Goal: Information Seeking & Learning: Learn about a topic

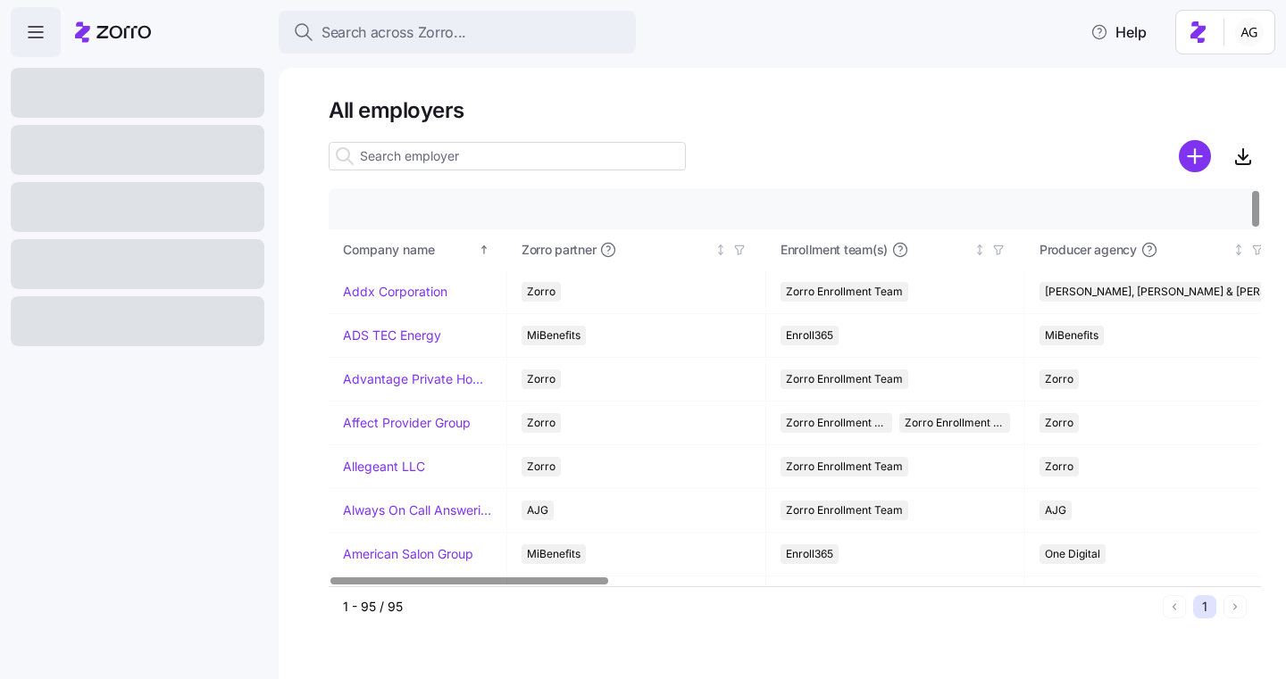
click at [411, 158] on input at bounding box center [507, 156] width 357 height 29
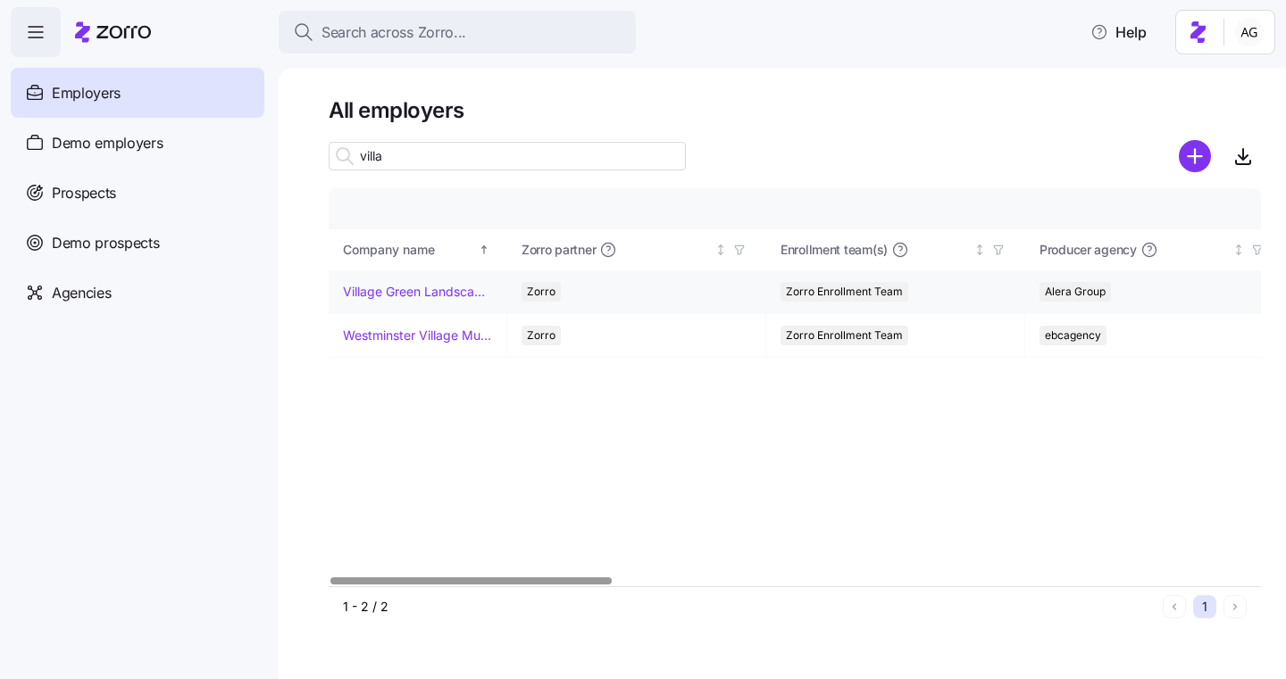
type input "villa"
click at [392, 297] on link "Village Green Landscapes" at bounding box center [417, 292] width 149 height 18
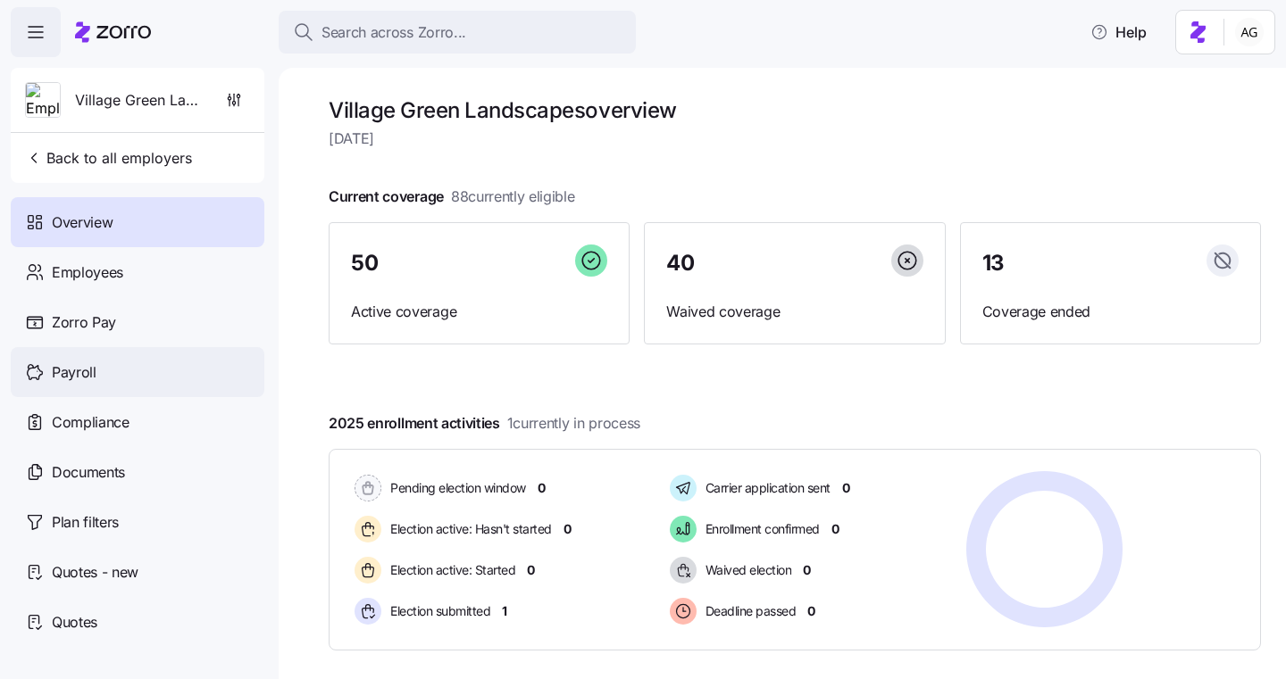
click at [129, 362] on div "Payroll" at bounding box center [138, 372] width 254 height 50
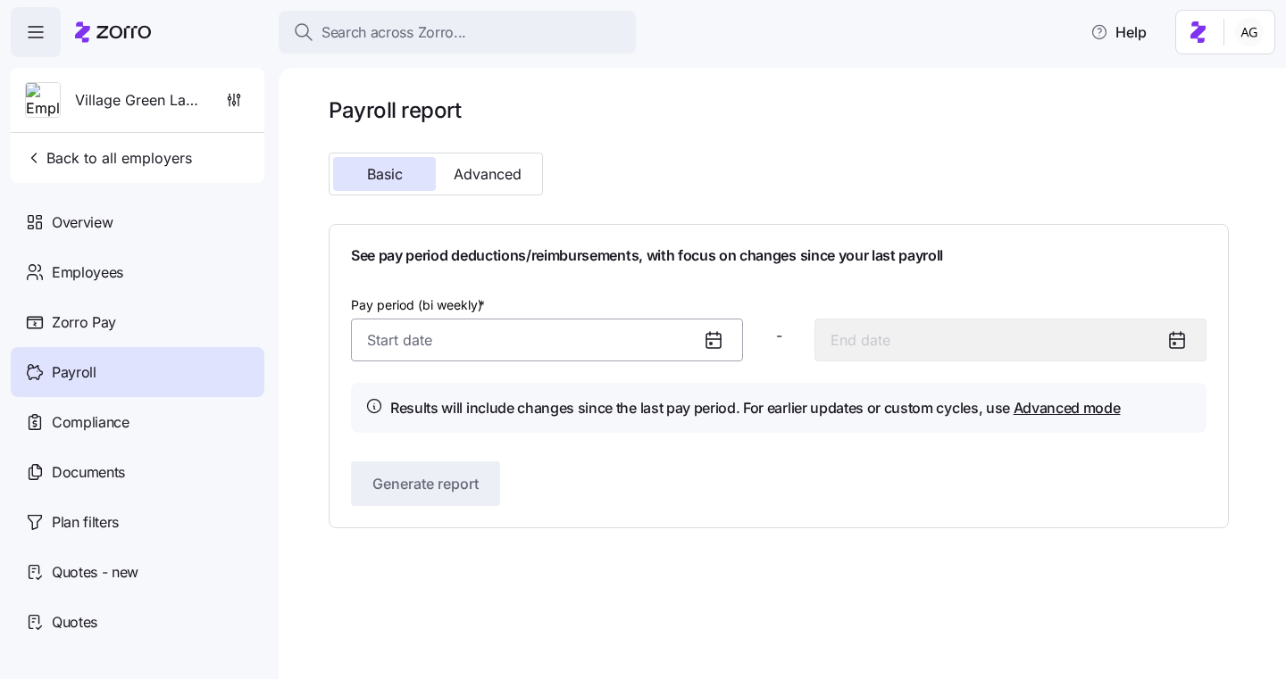
click at [504, 349] on input "Pay period (bi weekly) *" at bounding box center [547, 340] width 392 height 43
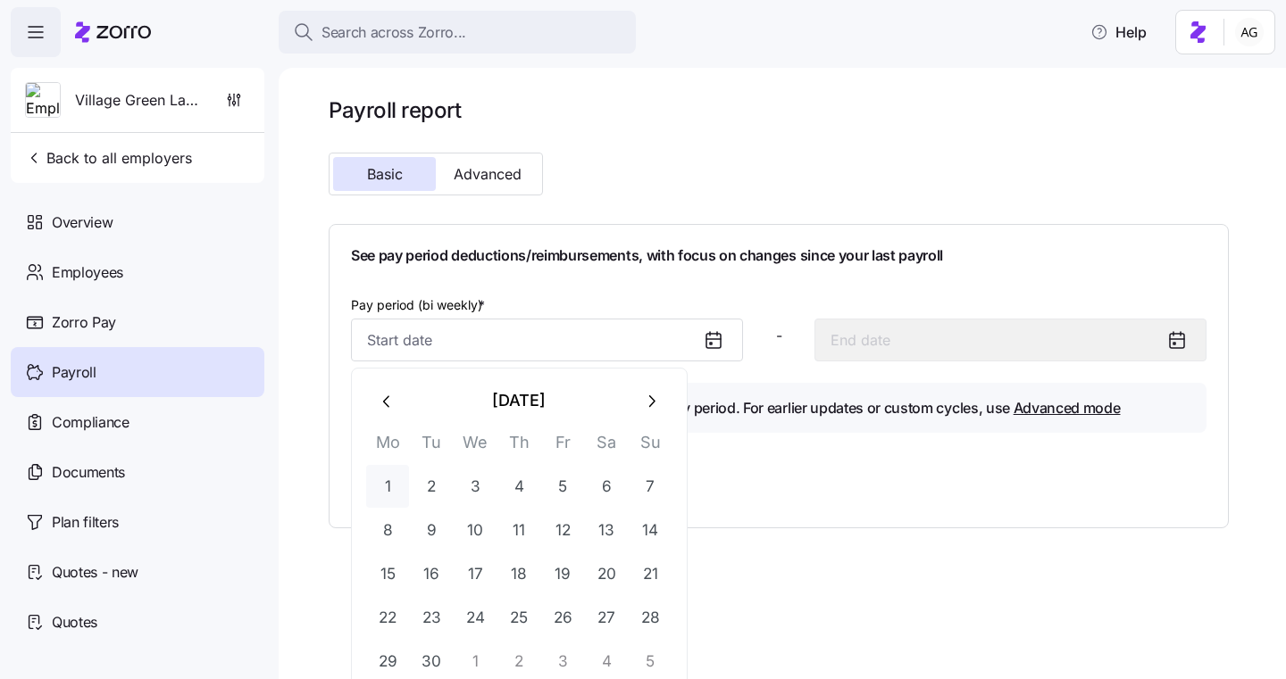
click at [394, 485] on button "1" at bounding box center [387, 486] width 43 height 43
type input "September 1, 2025"
type input "September 14, 2025"
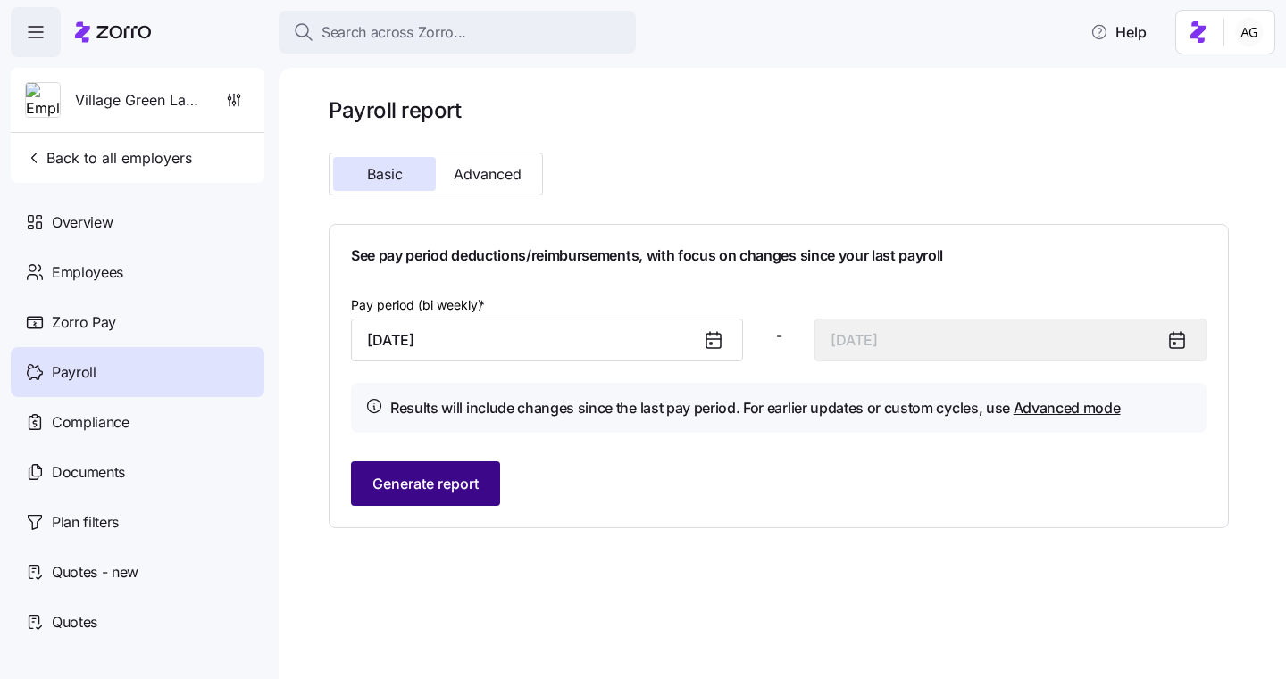
click at [483, 471] on button "Generate report" at bounding box center [425, 484] width 149 height 45
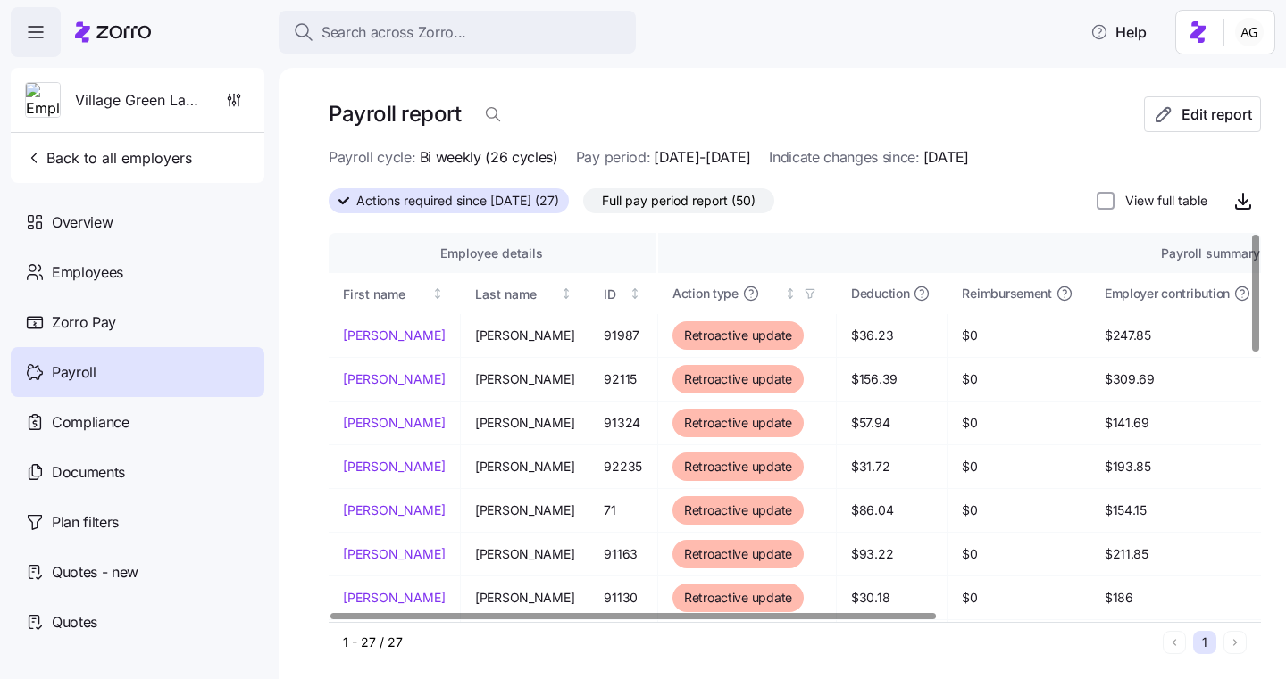
click at [692, 196] on span "Full pay period report (50)" at bounding box center [679, 200] width 154 height 23
click at [583, 205] on input "Full pay period report (50)" at bounding box center [583, 205] width 0 height 0
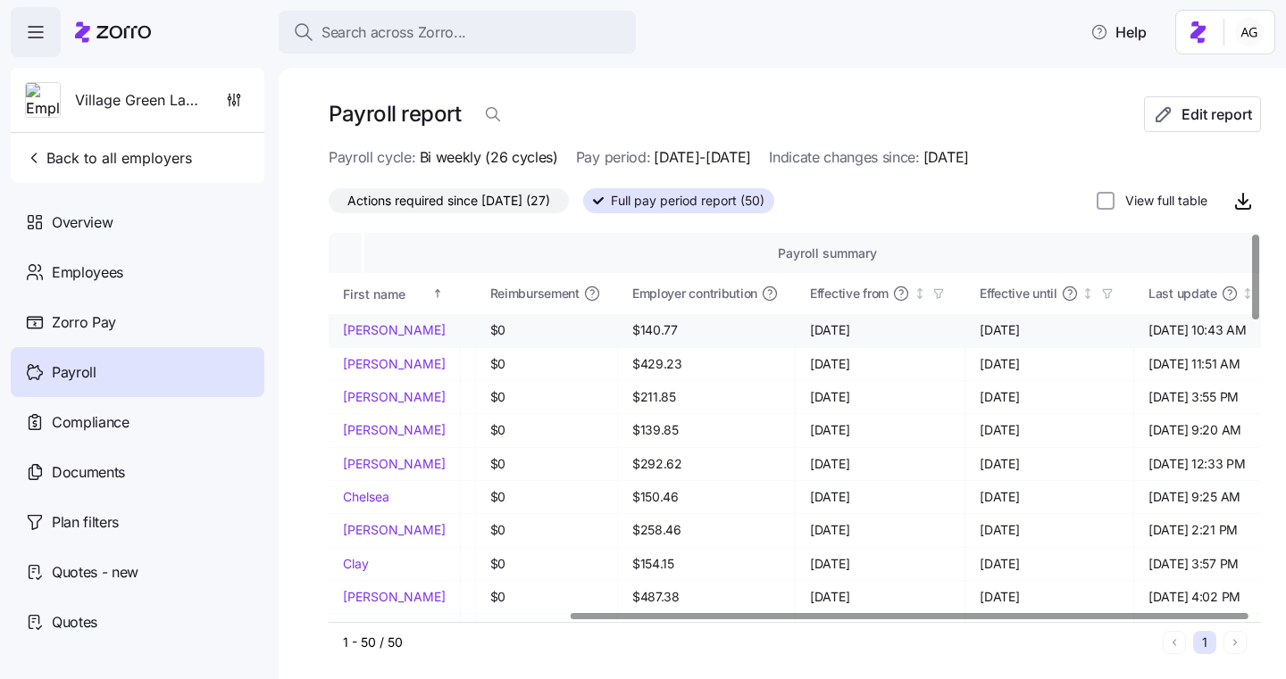
scroll to position [0, 330]
click at [1108, 199] on input "View full table" at bounding box center [1105, 201] width 18 height 18
checkbox input "true"
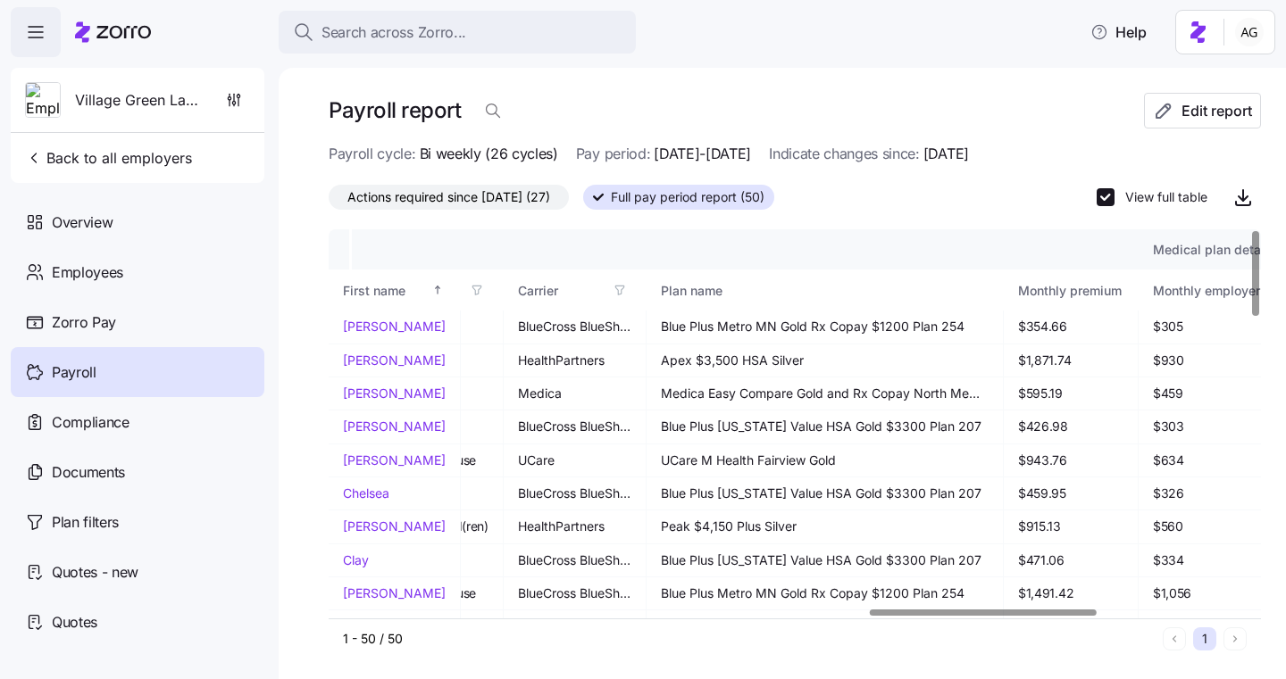
scroll to position [0, 0]
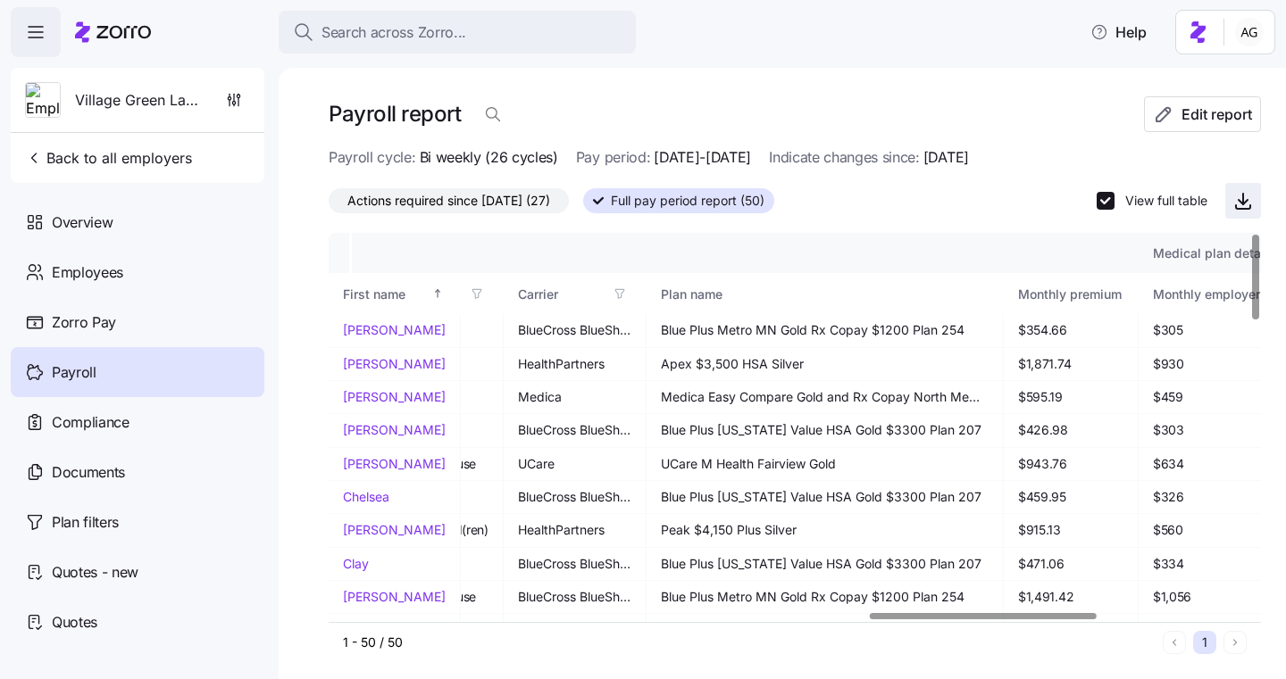
click at [1254, 202] on span "button" at bounding box center [1243, 201] width 34 height 34
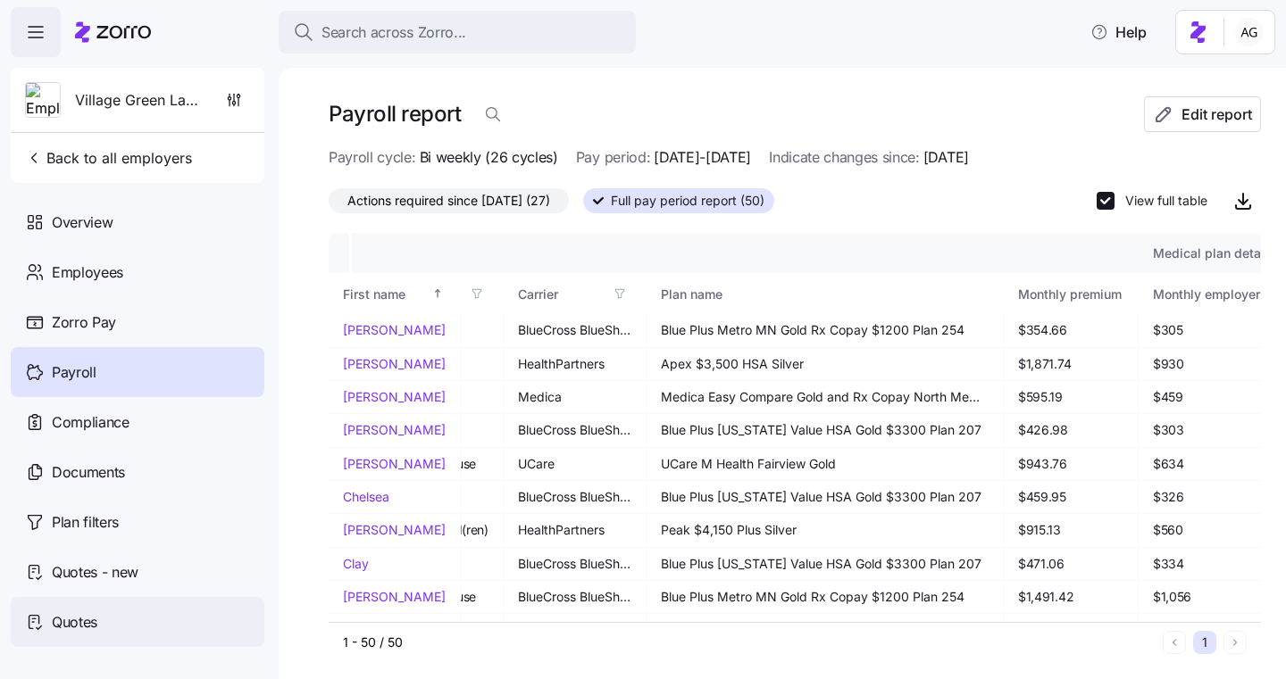
click at [96, 613] on span "Quotes" at bounding box center [75, 623] width 46 height 22
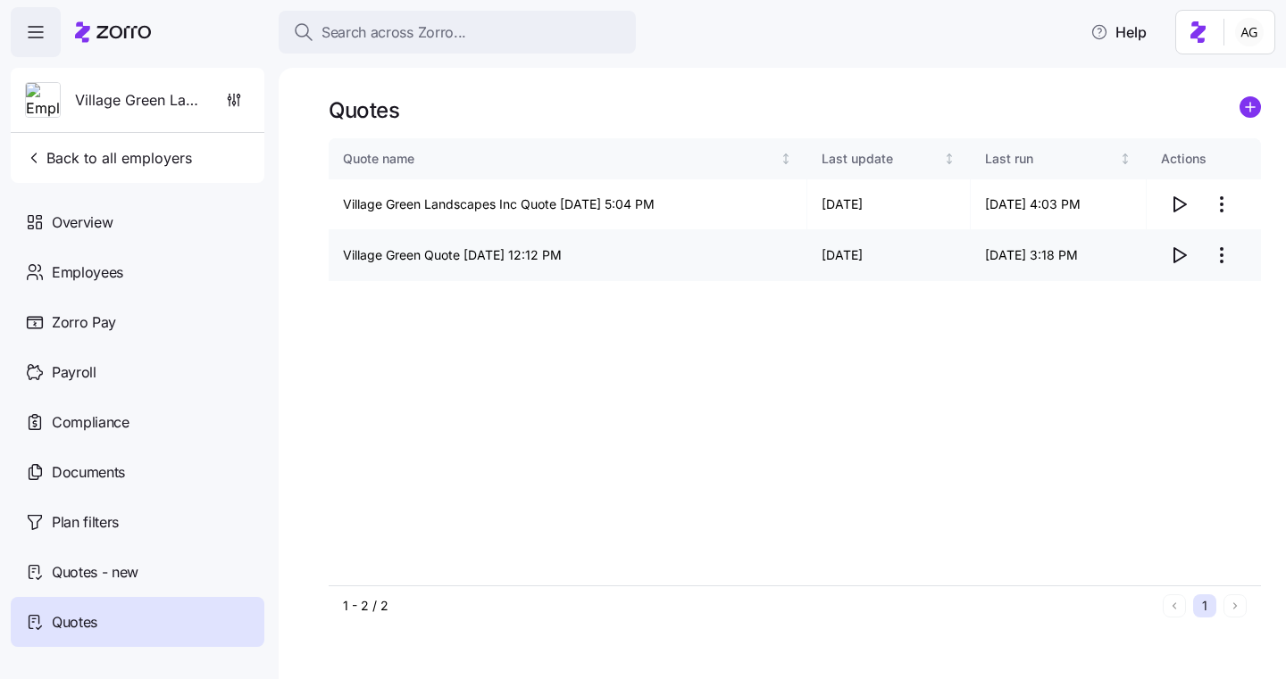
click at [1187, 255] on icon "button" at bounding box center [1178, 255] width 21 height 21
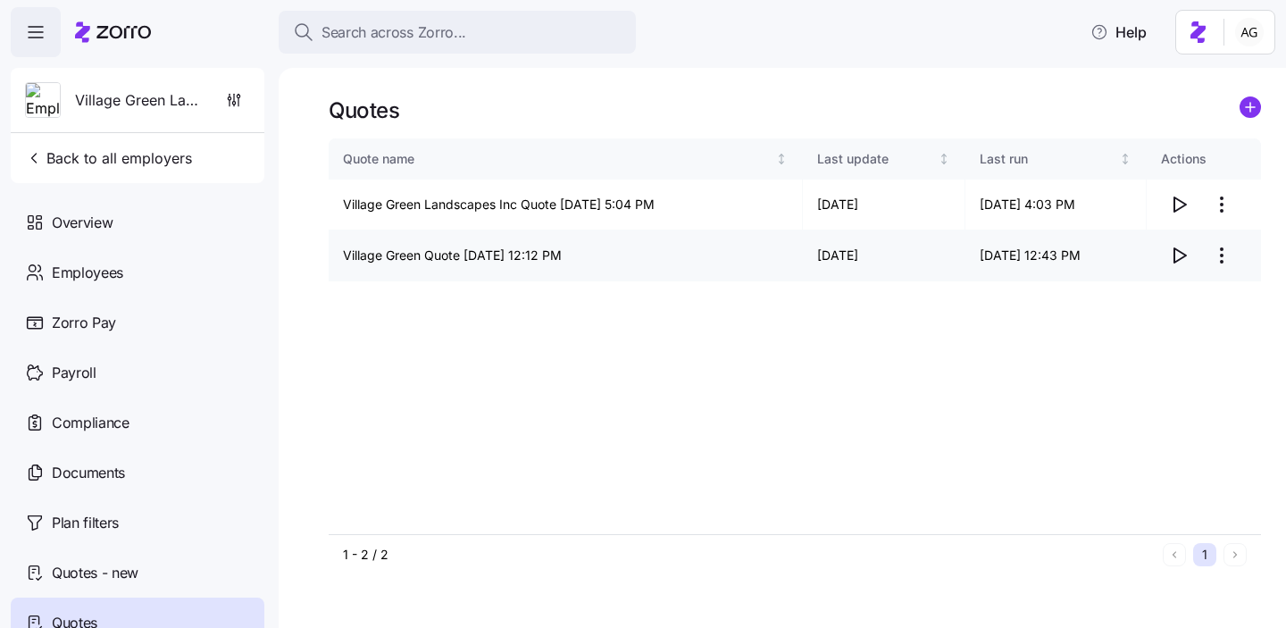
click at [1174, 254] on icon "button" at bounding box center [1180, 255] width 12 height 14
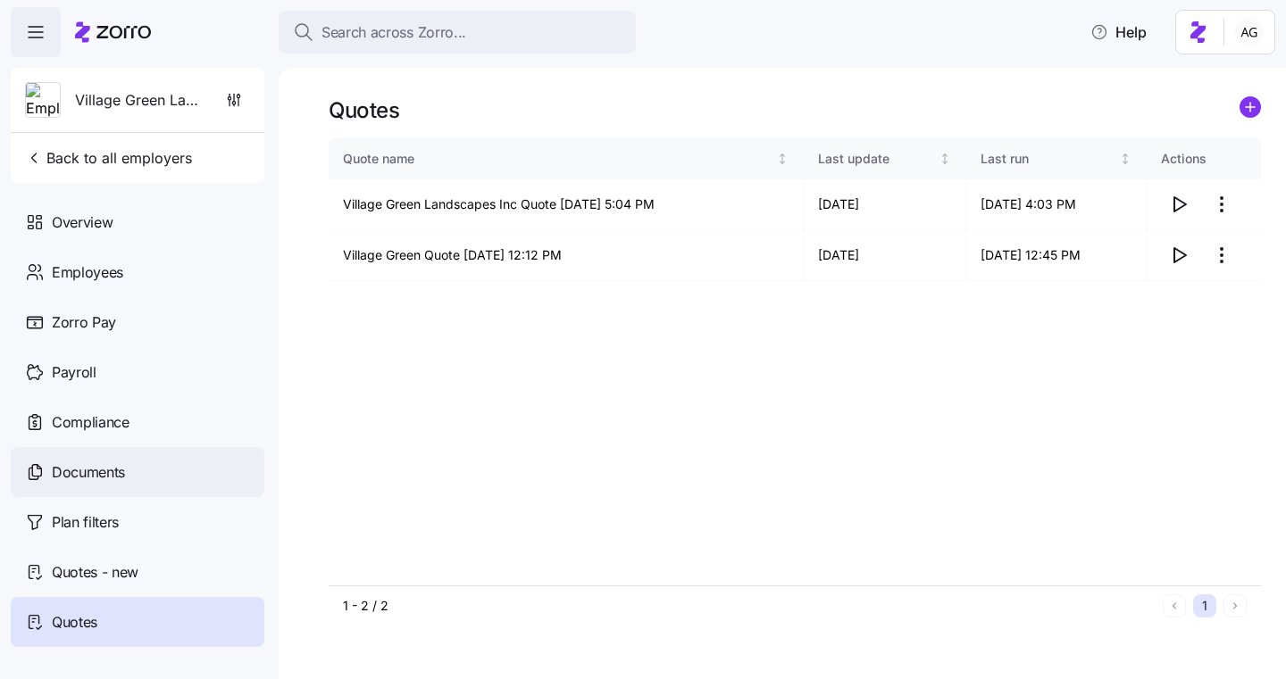
click at [104, 476] on span "Documents" at bounding box center [88, 473] width 73 height 22
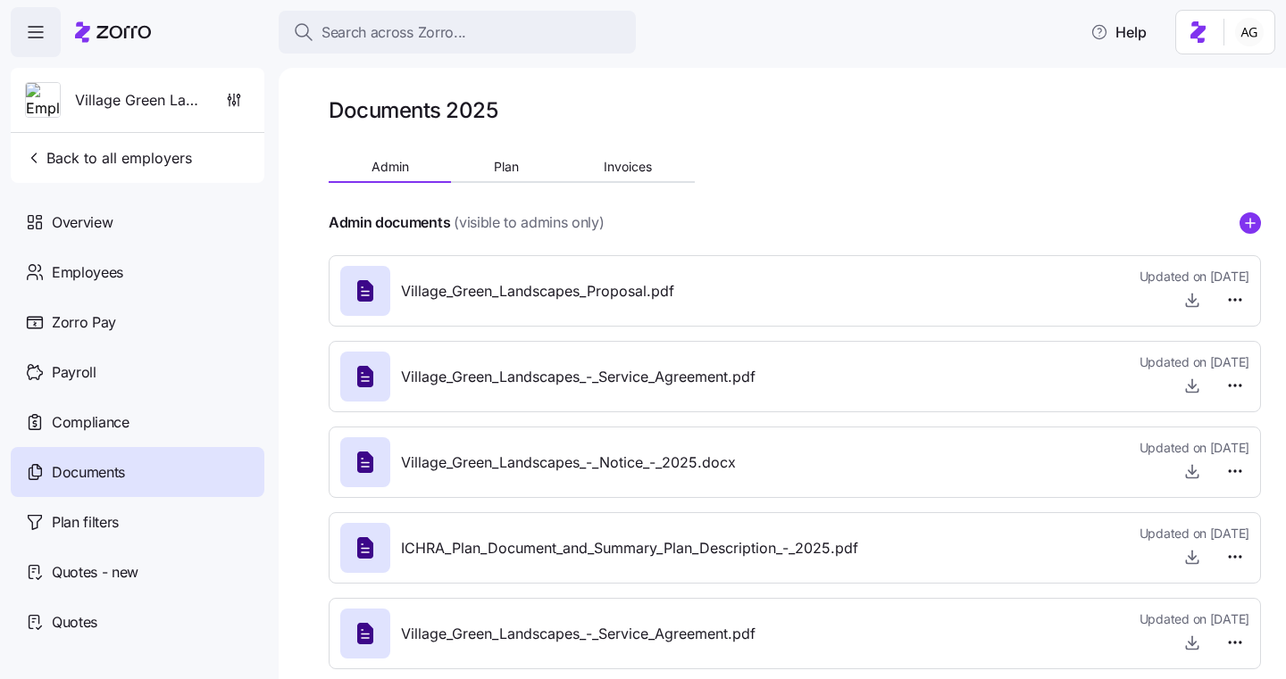
scroll to position [25, 0]
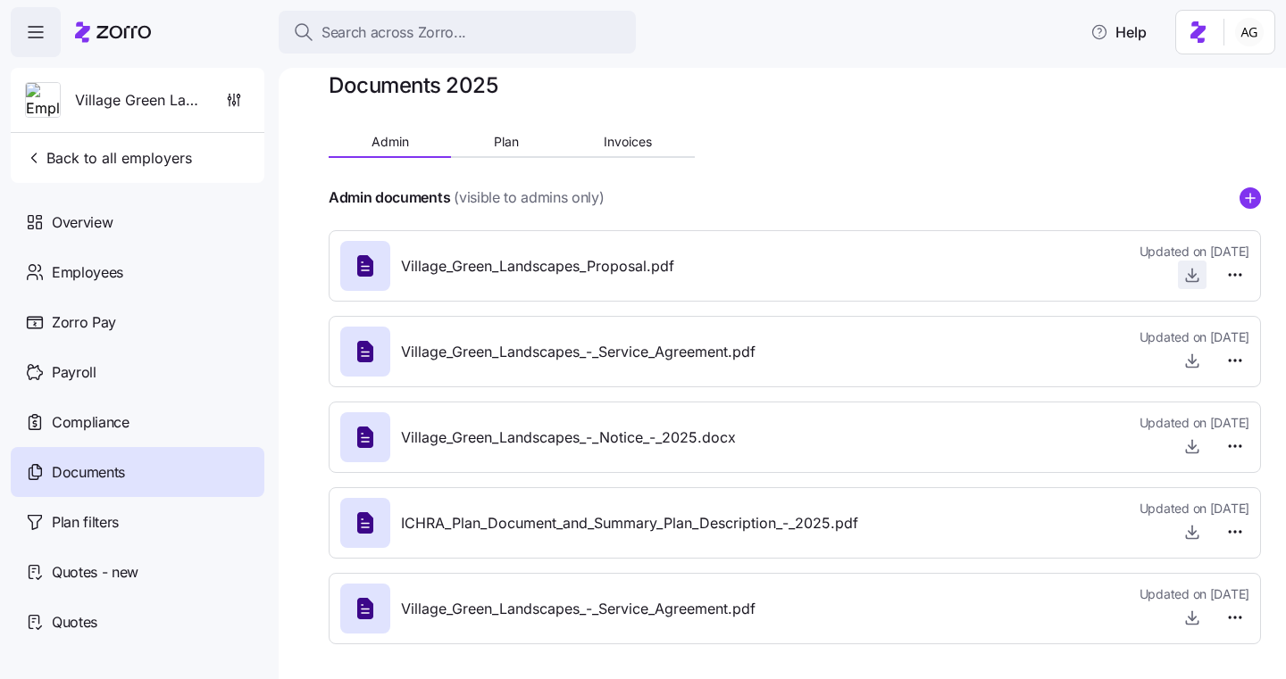
click at [1195, 279] on icon "button" at bounding box center [1192, 275] width 18 height 18
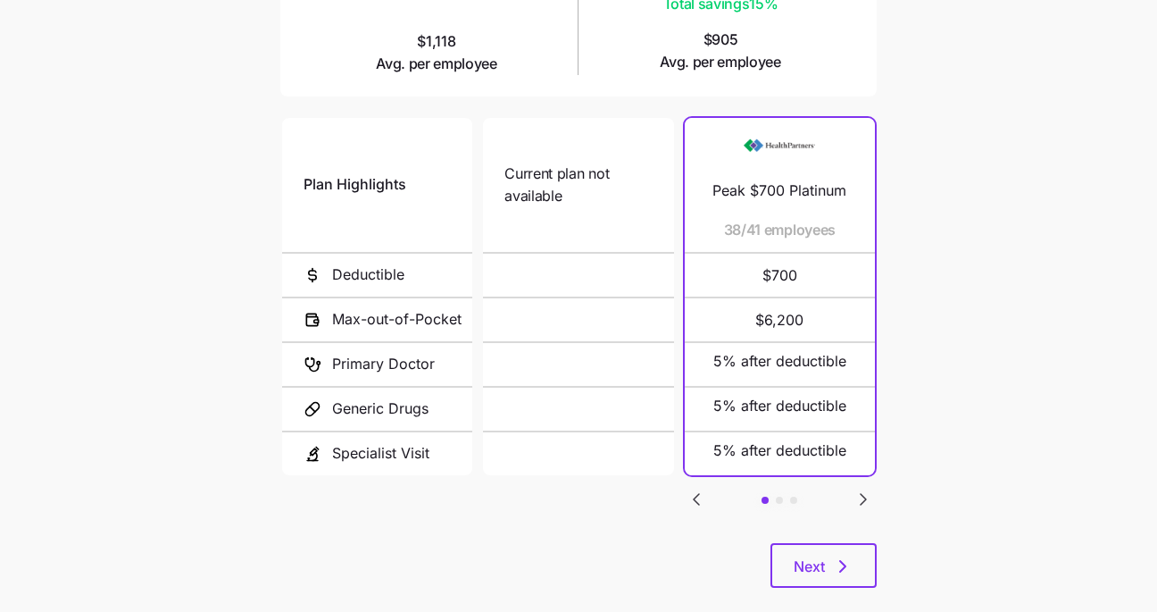
scroll to position [362, 0]
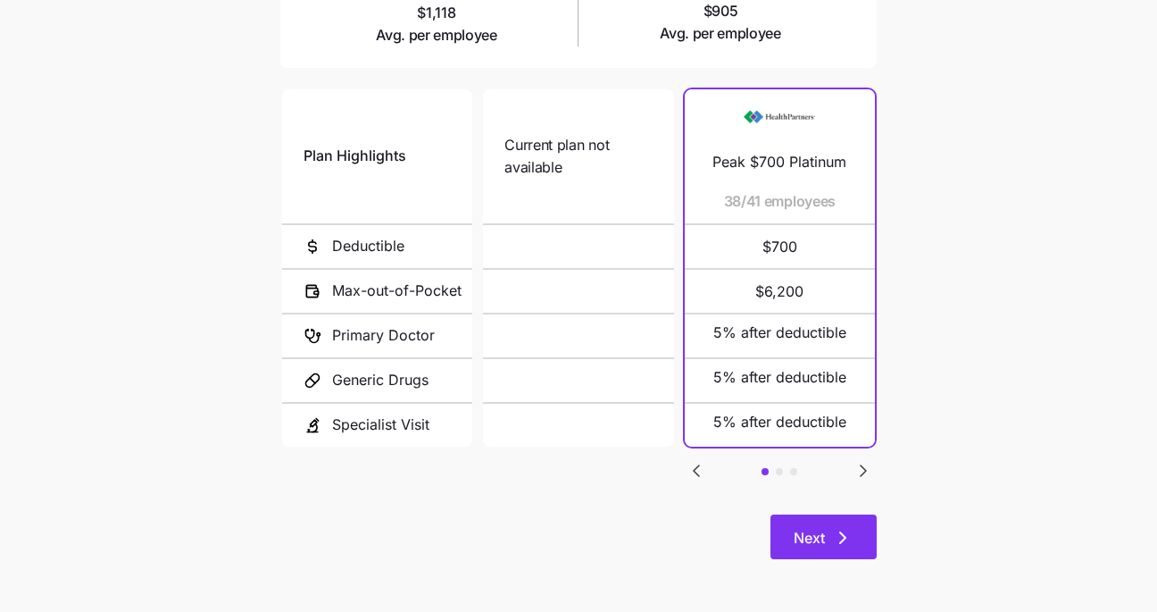
click at [847, 532] on icon "button" at bounding box center [842, 537] width 21 height 21
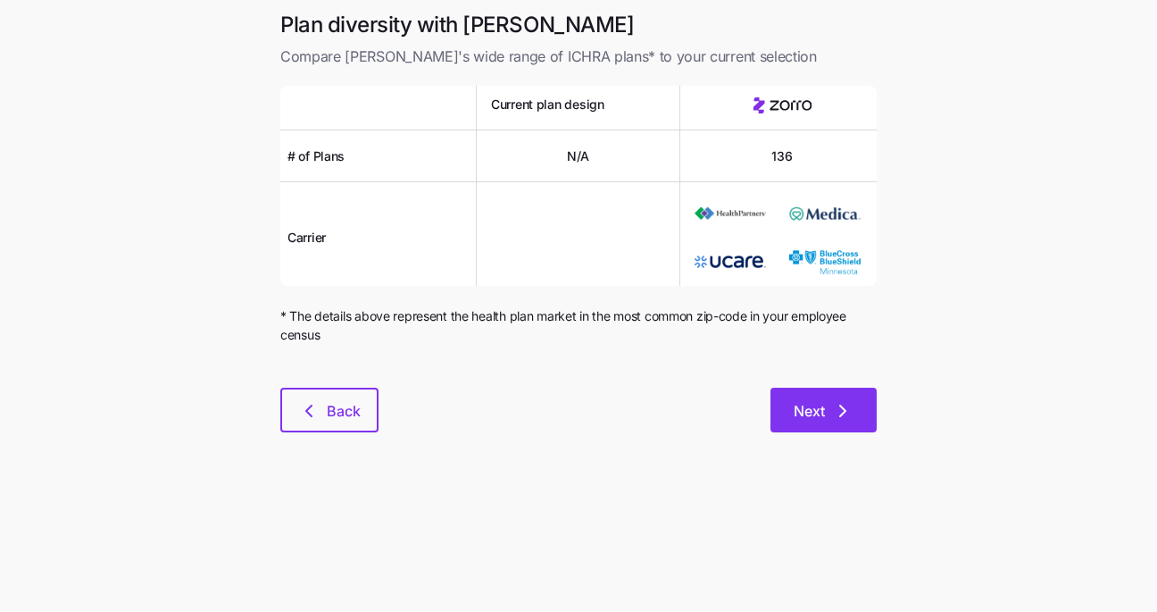
click at [798, 404] on span "Next" at bounding box center [809, 410] width 31 height 21
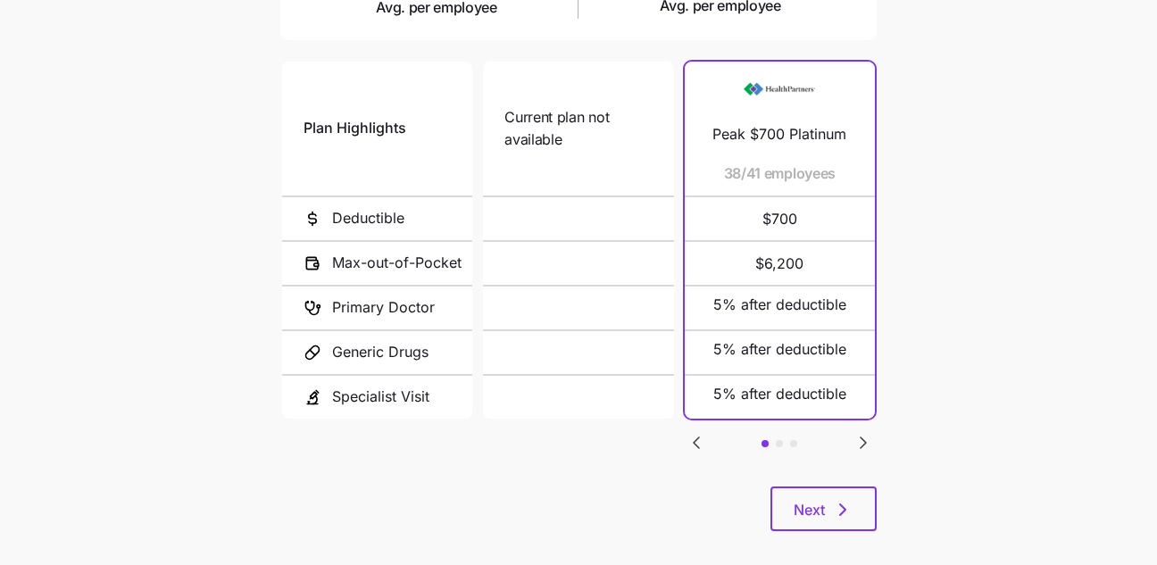
scroll to position [408, 0]
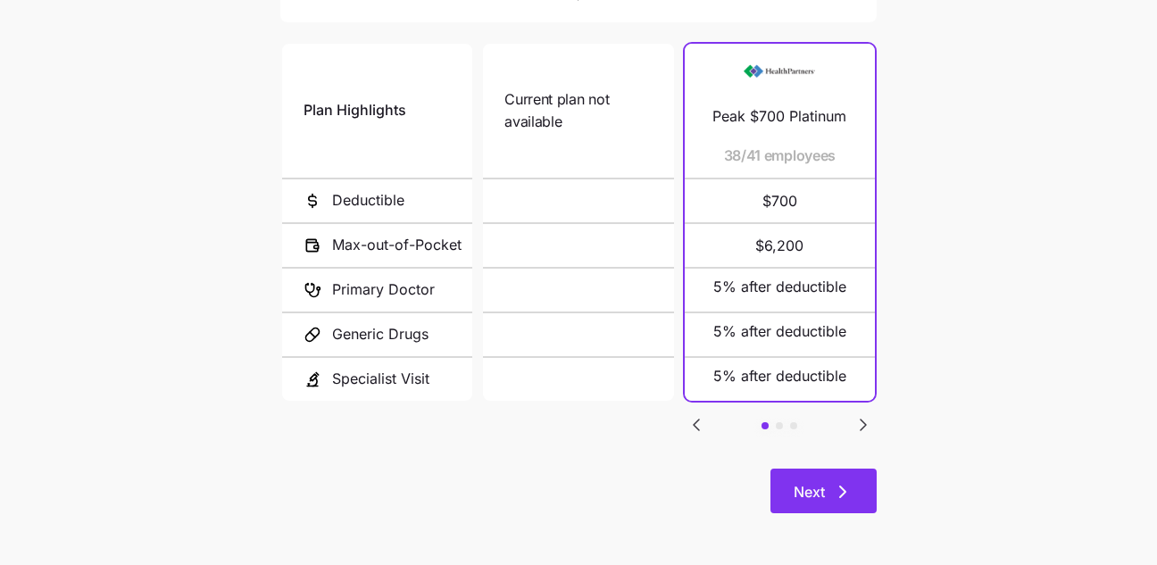
click at [818, 495] on span "Next" at bounding box center [809, 491] width 31 height 21
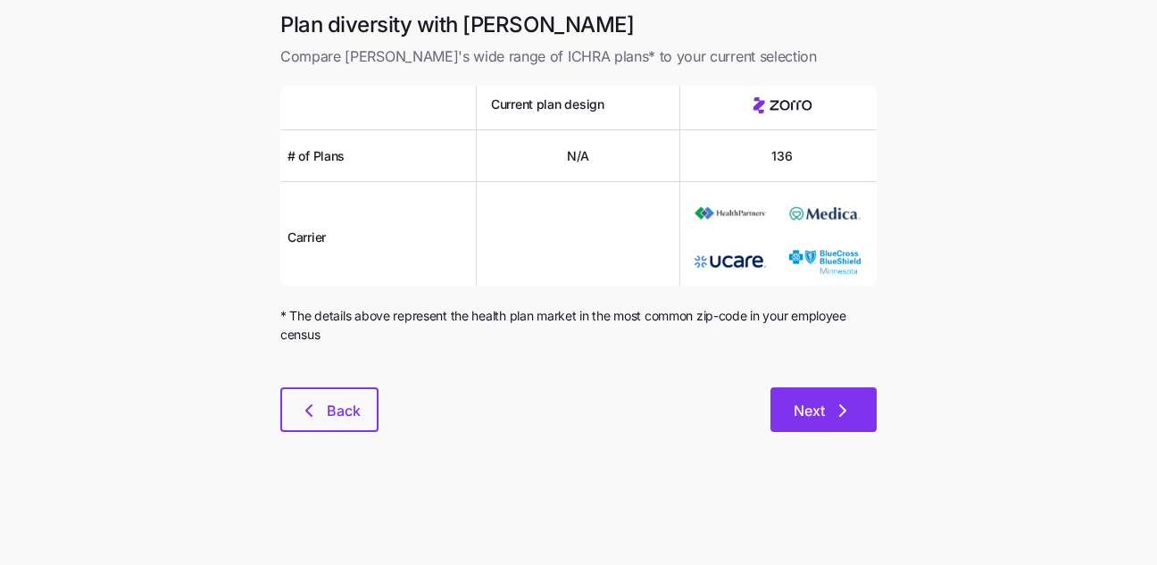
click at [831, 412] on span "Next" at bounding box center [824, 410] width 60 height 21
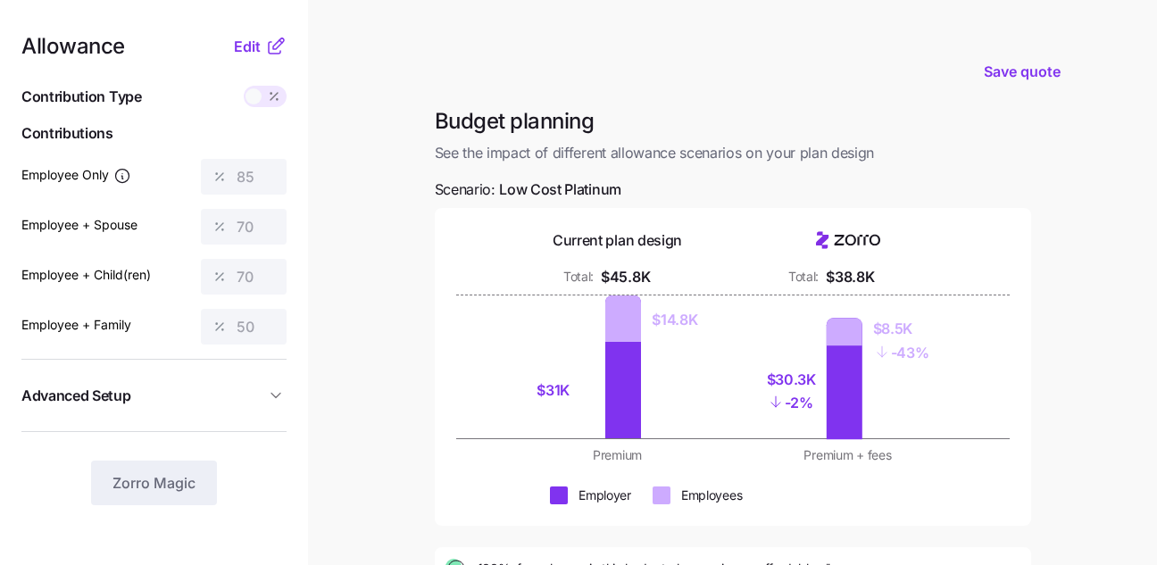
scroll to position [312, 0]
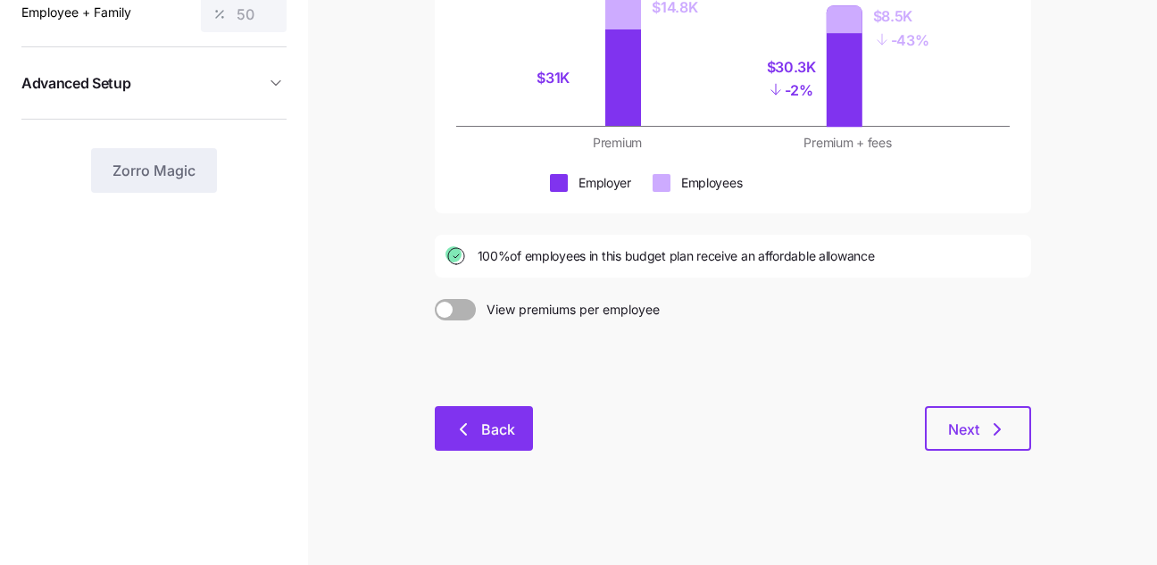
click at [465, 423] on icon "button" at bounding box center [463, 429] width 21 height 21
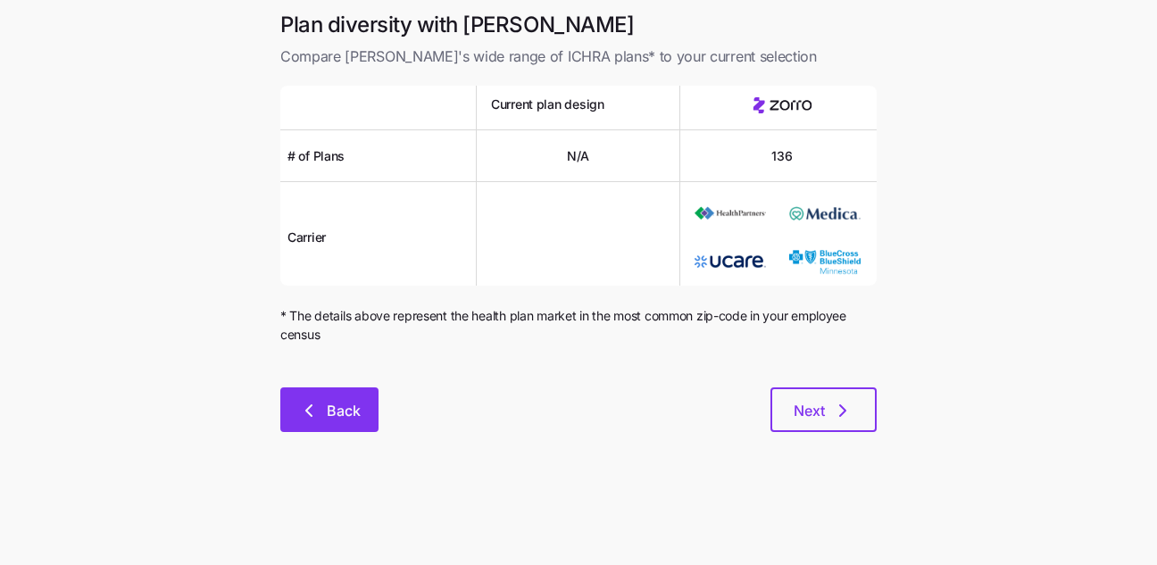
click at [351, 415] on span "Back" at bounding box center [344, 410] width 34 height 21
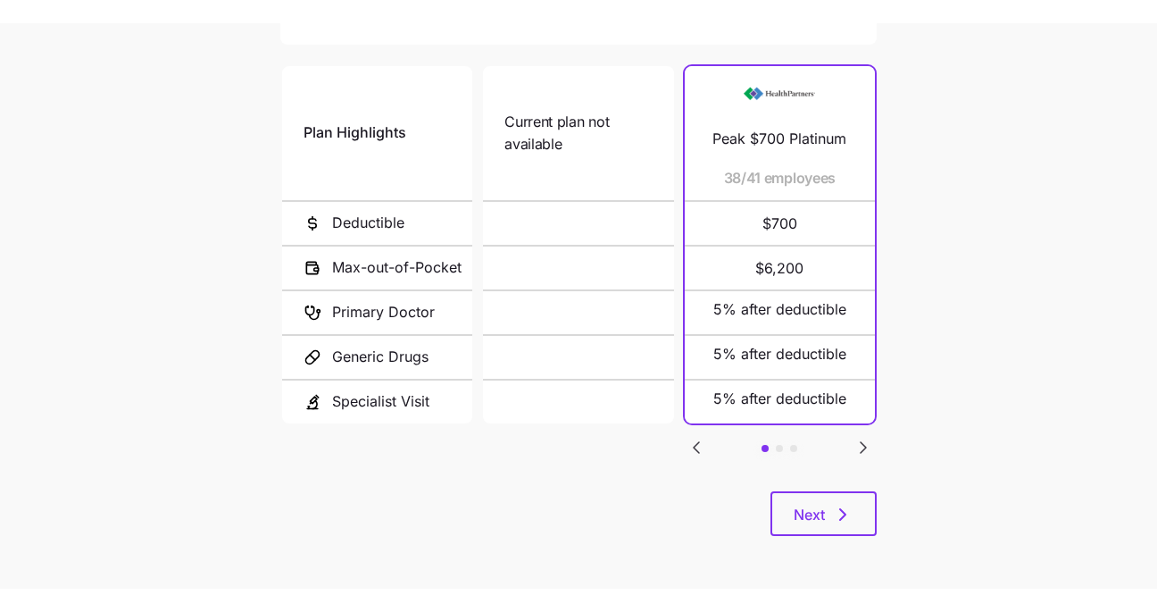
scroll to position [362, 0]
